Goal: Find specific page/section: Find specific page/section

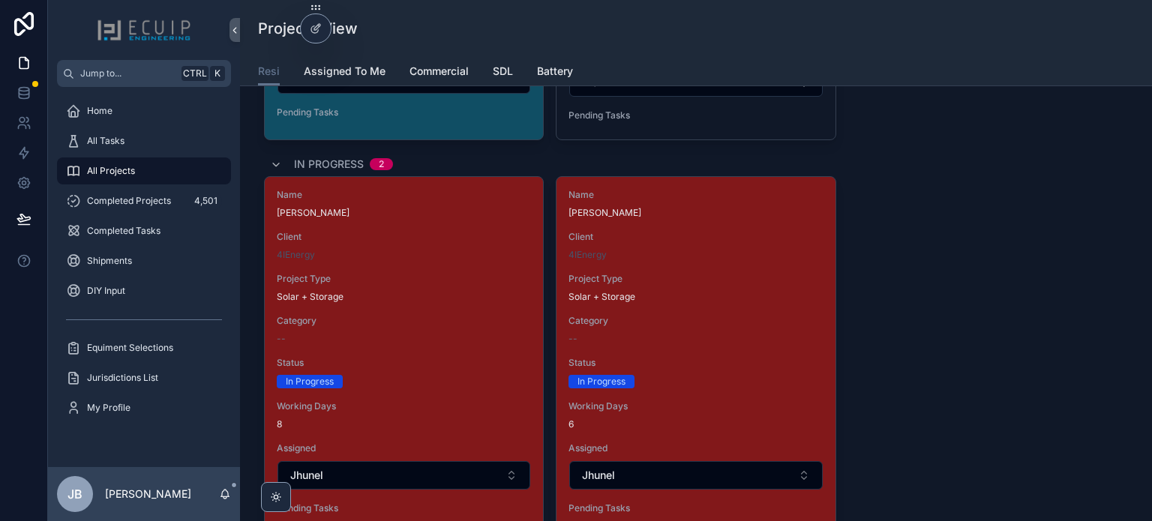
scroll to position [5699, 0]
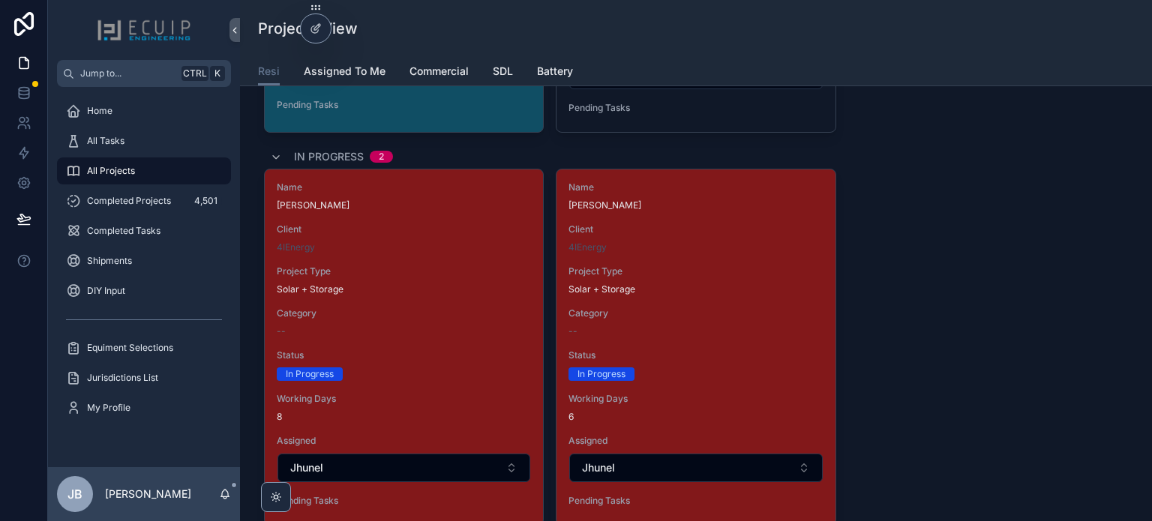
click at [645, 223] on span "Client" at bounding box center [695, 229] width 254 height 12
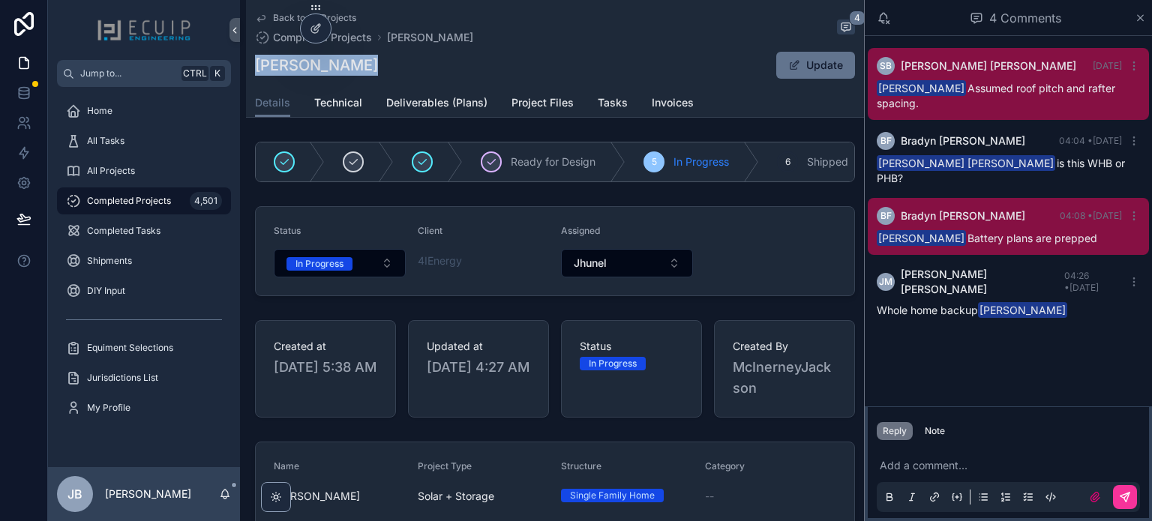
drag, startPoint x: 372, startPoint y: 62, endPoint x: 255, endPoint y: 65, distance: 117.0
click at [255, 65] on div "John Ciskanik Update" at bounding box center [555, 65] width 600 height 28
copy h1 "[PERSON_NAME]"
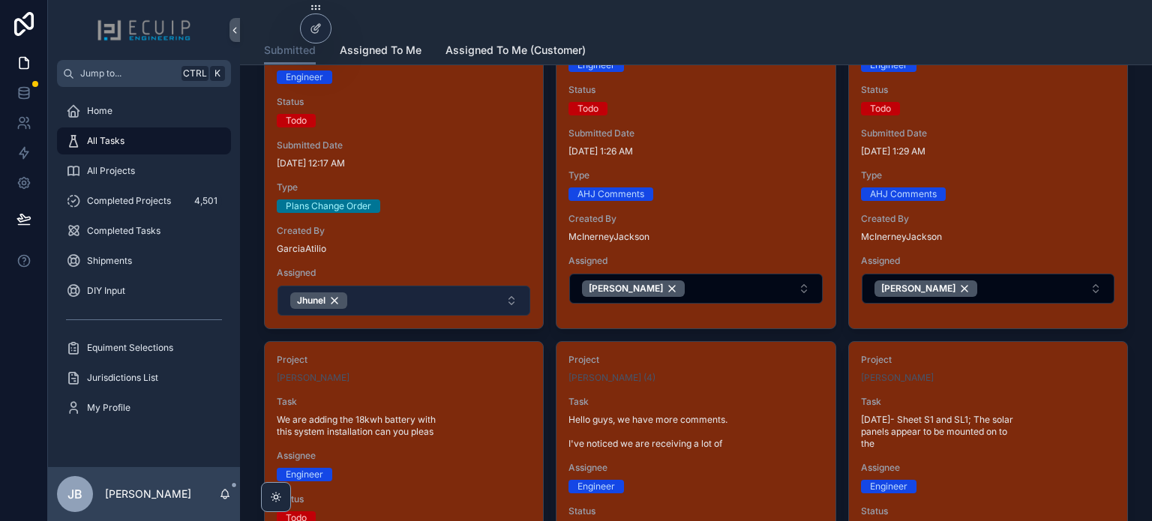
scroll to position [225, 0]
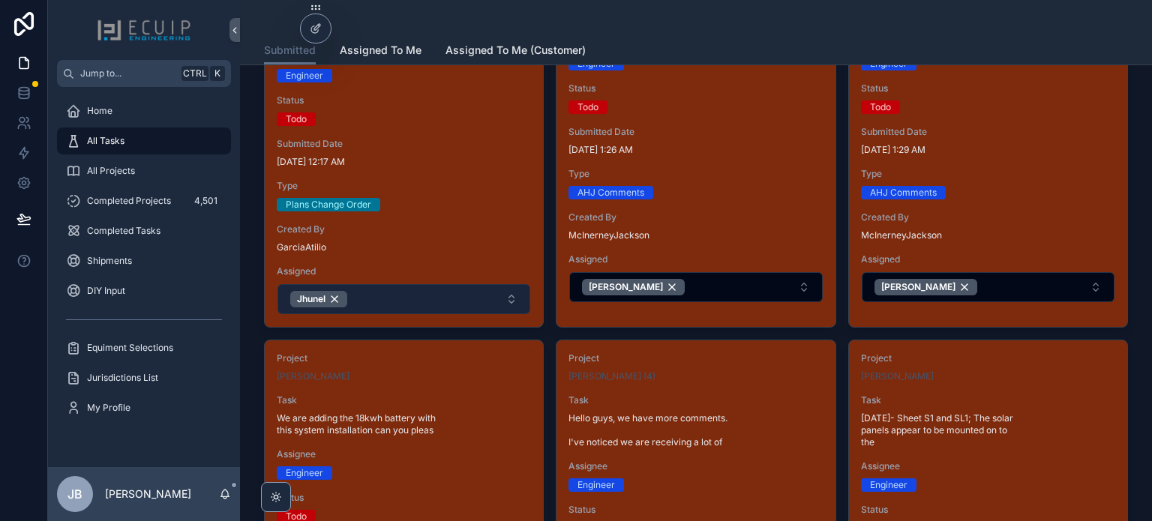
click at [406, 290] on button "Jhunel" at bounding box center [403, 299] width 253 height 30
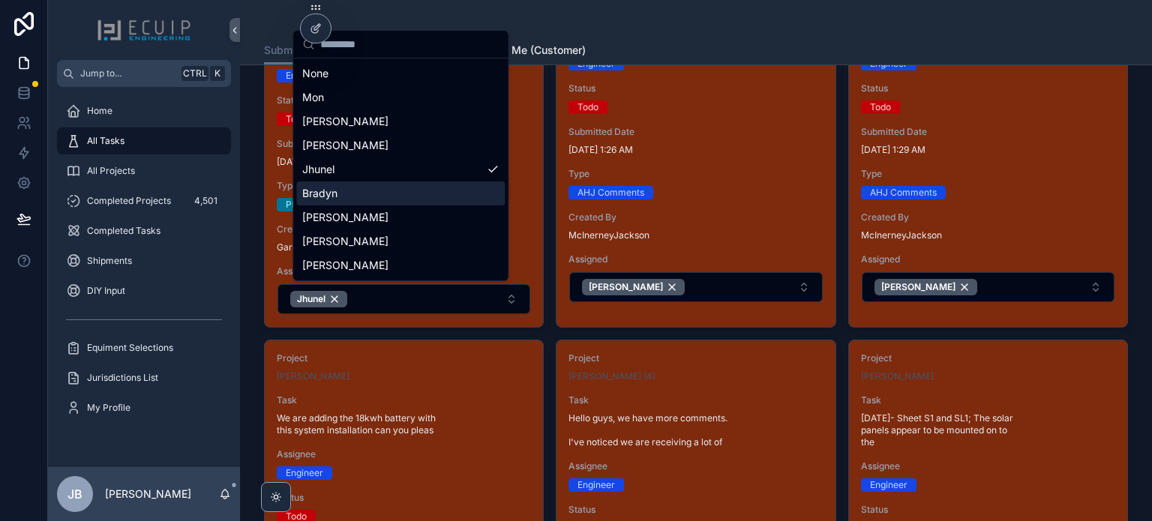
click at [348, 199] on div "Bradyn" at bounding box center [400, 193] width 208 height 24
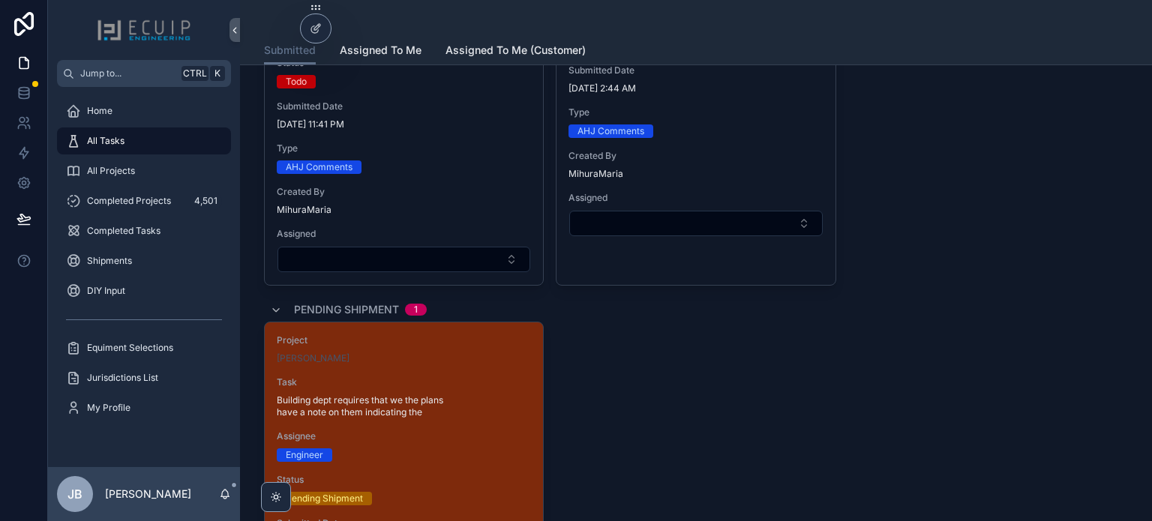
scroll to position [2699, 0]
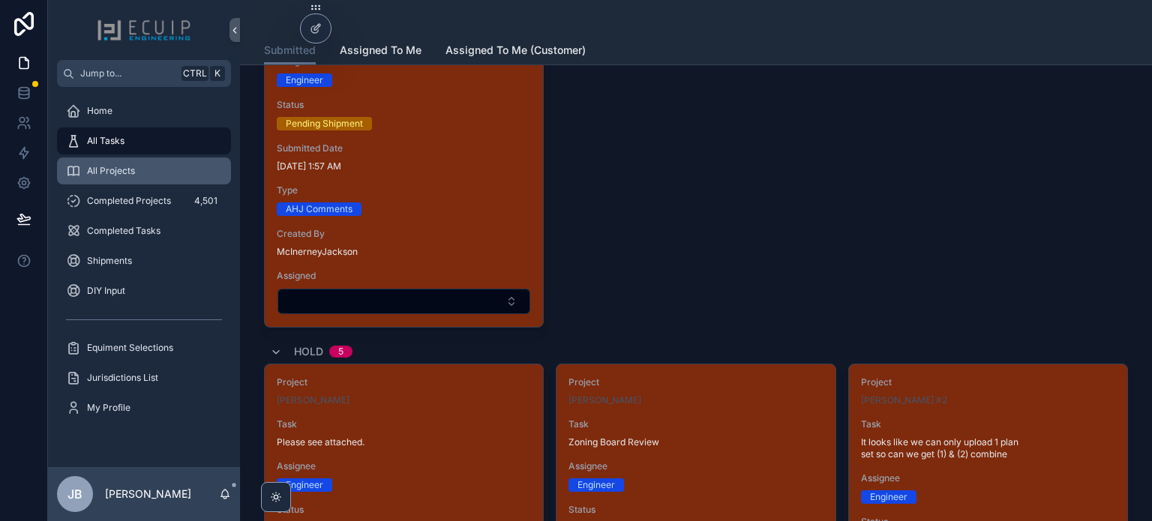
click at [118, 176] on span "All Projects" at bounding box center [111, 171] width 48 height 12
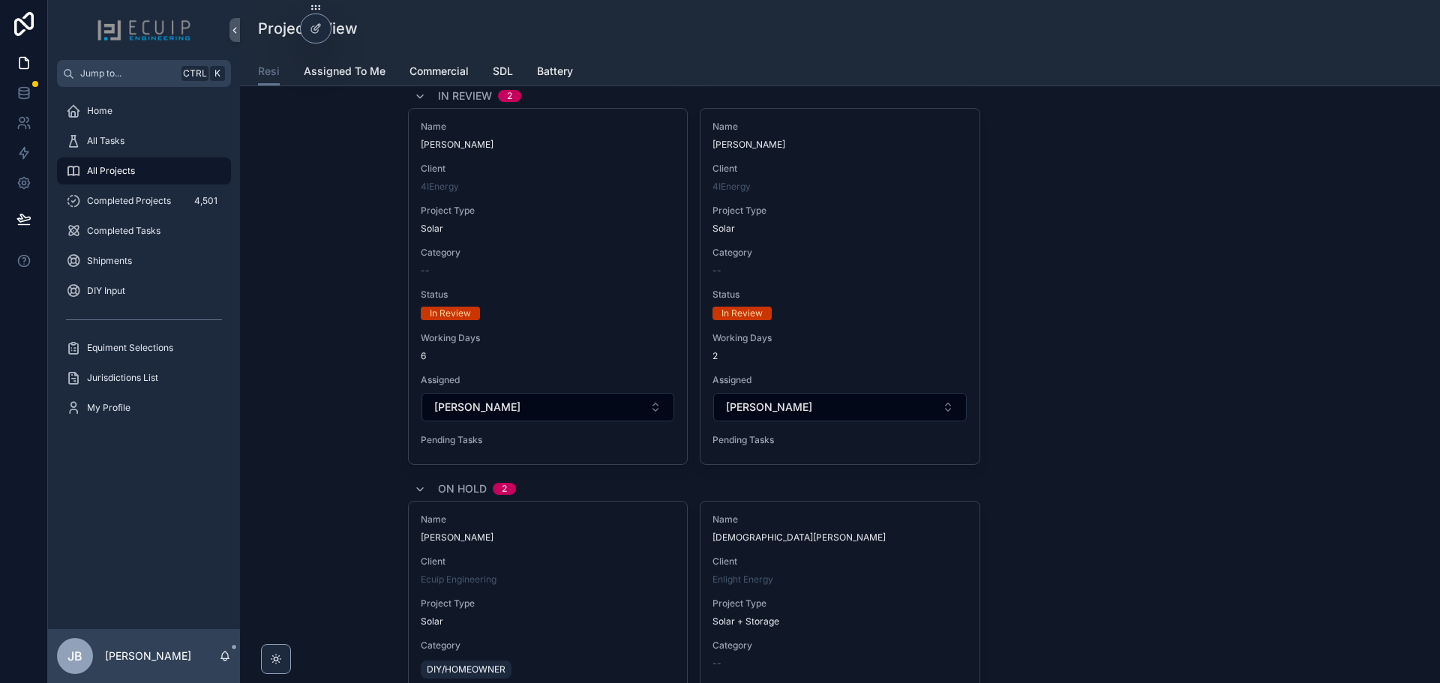
scroll to position [6152, 0]
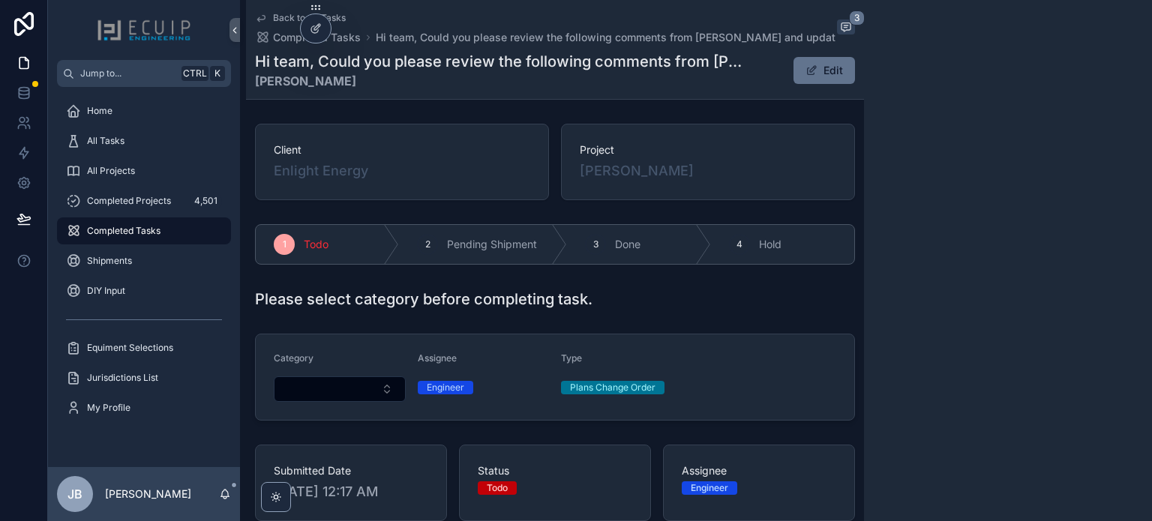
scroll to position [74, 0]
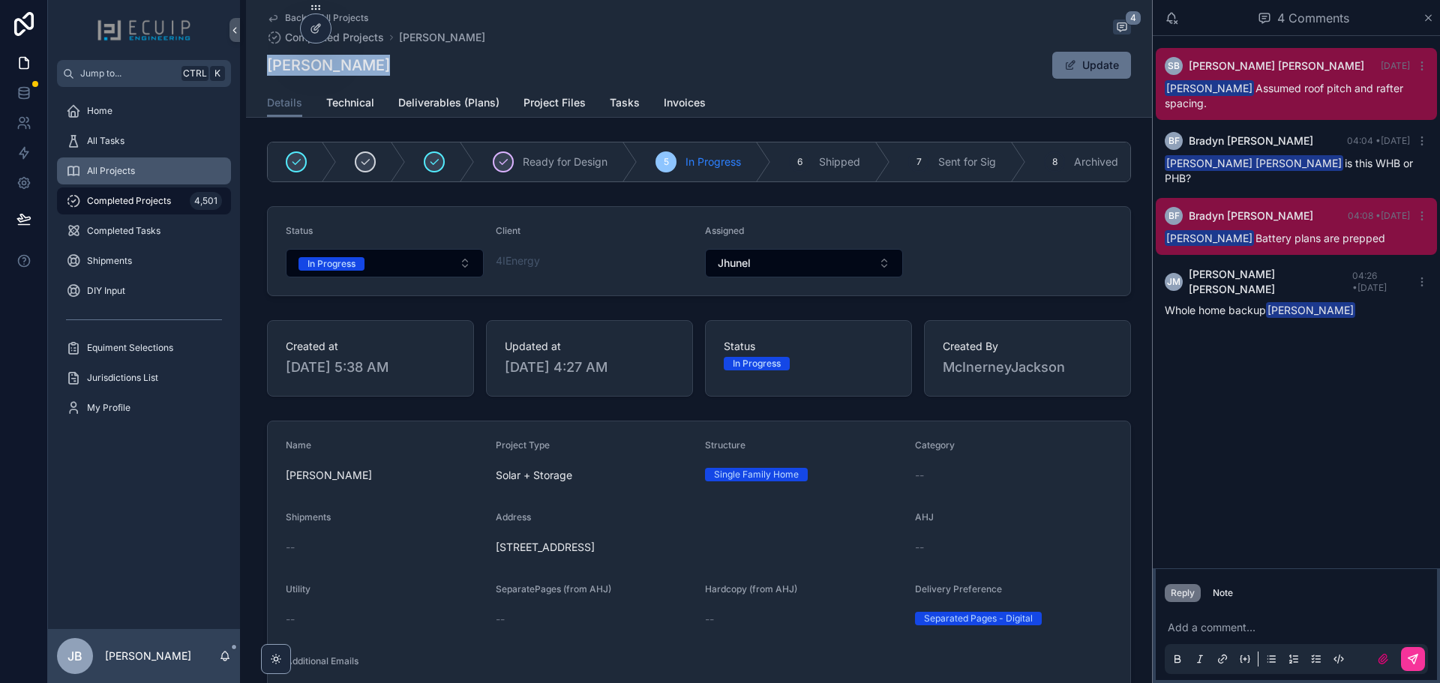
click at [120, 164] on div "All Projects" at bounding box center [144, 171] width 156 height 24
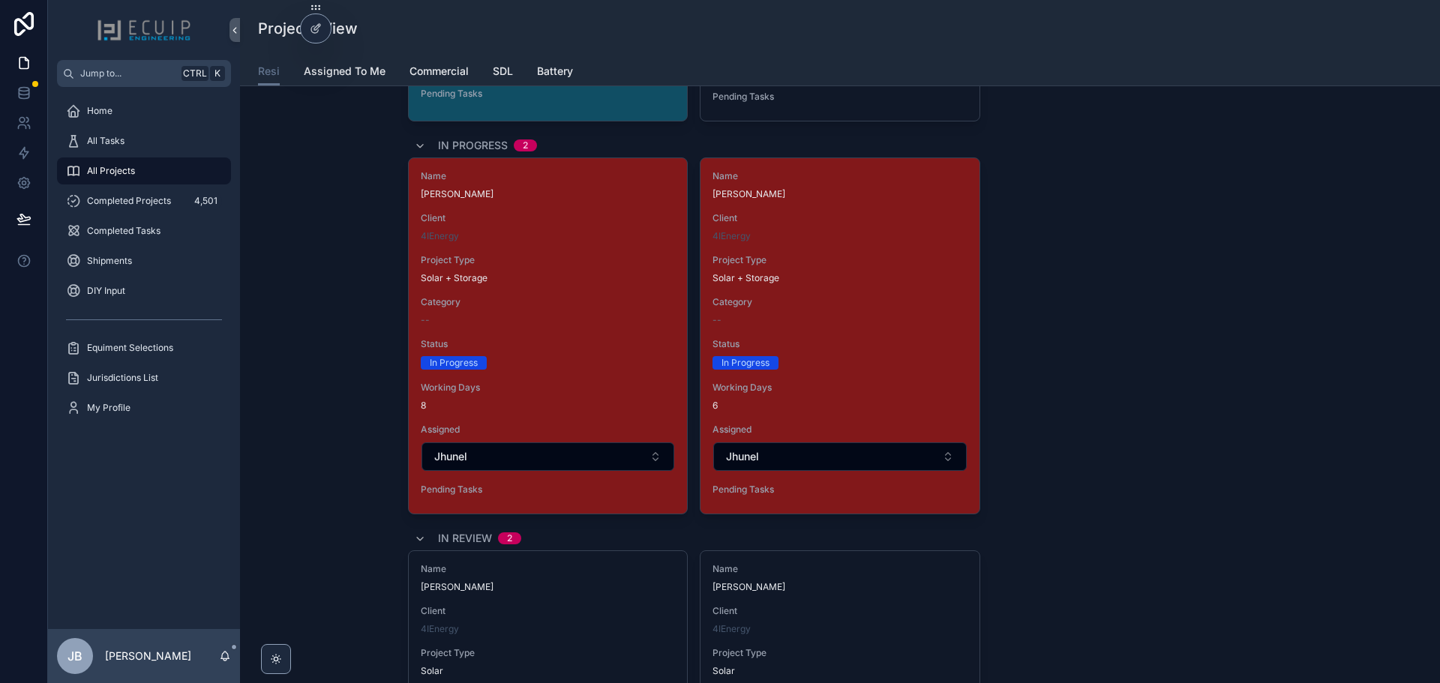
scroll to position [5624, 0]
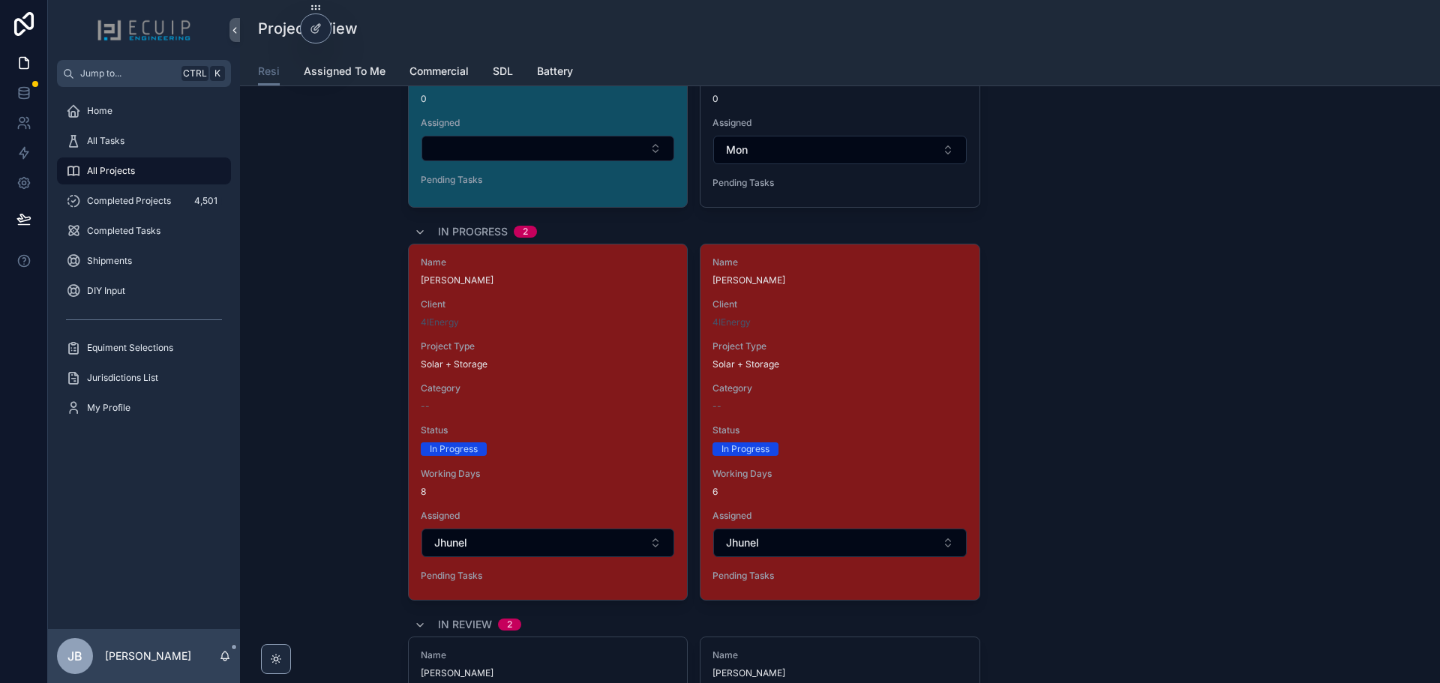
click at [567, 375] on div "Name [PERSON_NAME] Client 4IEnergy Project Type Solar + Storage Category -- Sta…" at bounding box center [548, 421] width 278 height 355
